Goal: Task Accomplishment & Management: Use online tool/utility

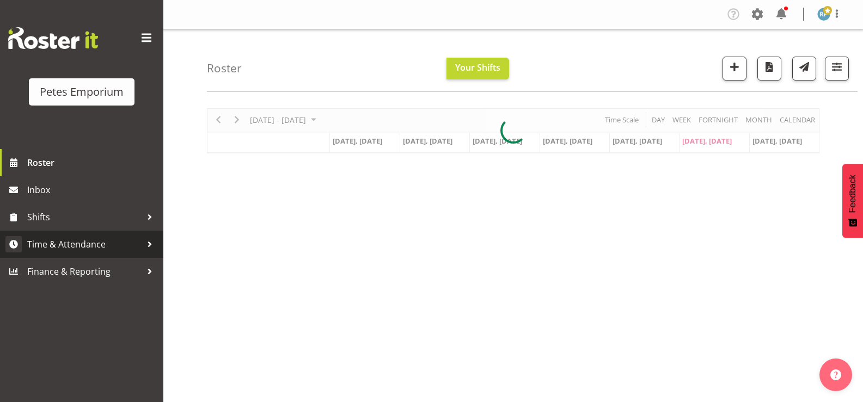
click at [83, 243] on span "Time & Attendance" at bounding box center [84, 244] width 114 height 16
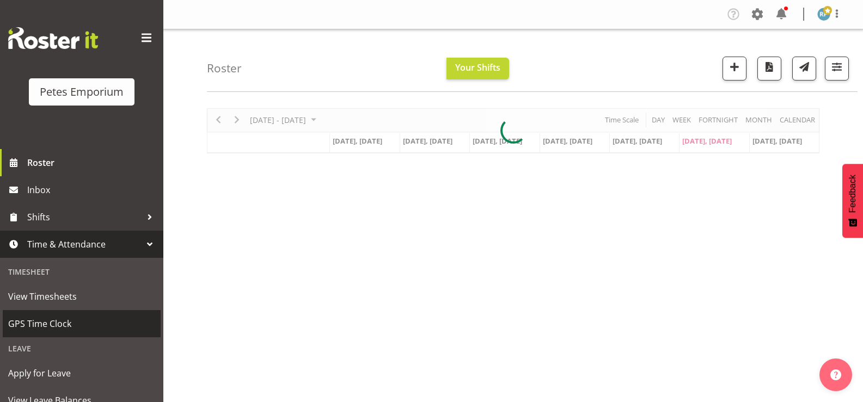
click at [60, 326] on span "GPS Time Clock" at bounding box center [81, 324] width 147 height 16
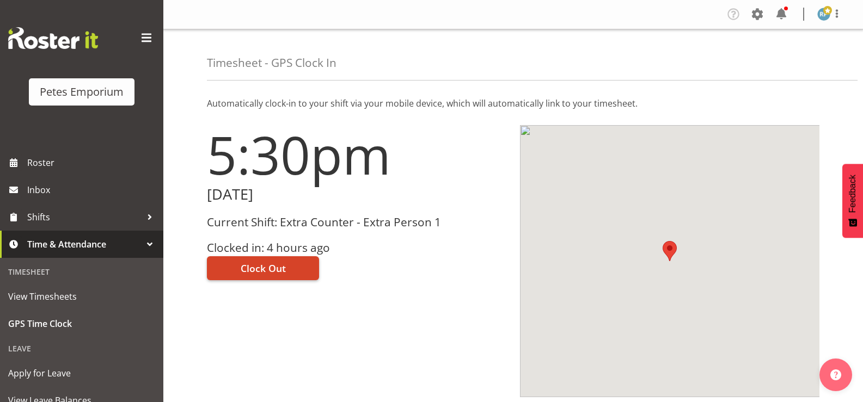
click at [296, 265] on button "Clock Out" at bounding box center [263, 268] width 112 height 24
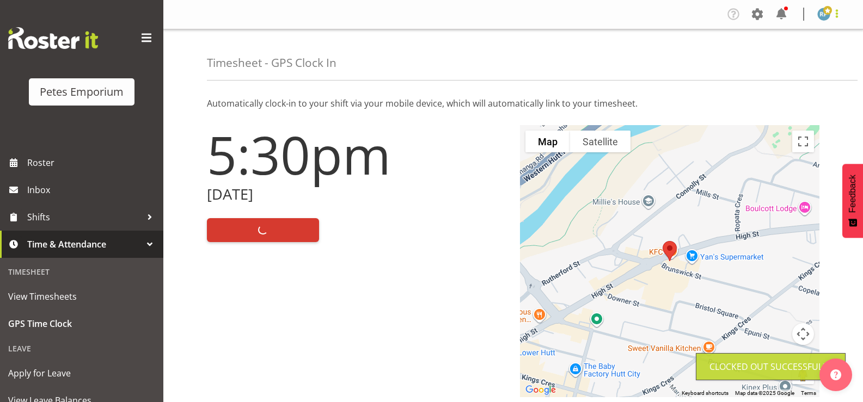
click at [835, 18] on span at bounding box center [836, 13] width 13 height 13
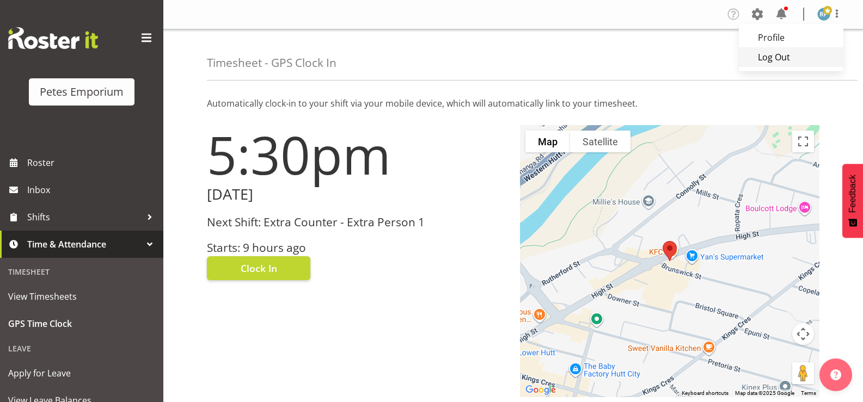
click at [790, 65] on link "Log Out" at bounding box center [791, 57] width 105 height 20
